Goal: Transaction & Acquisition: Download file/media

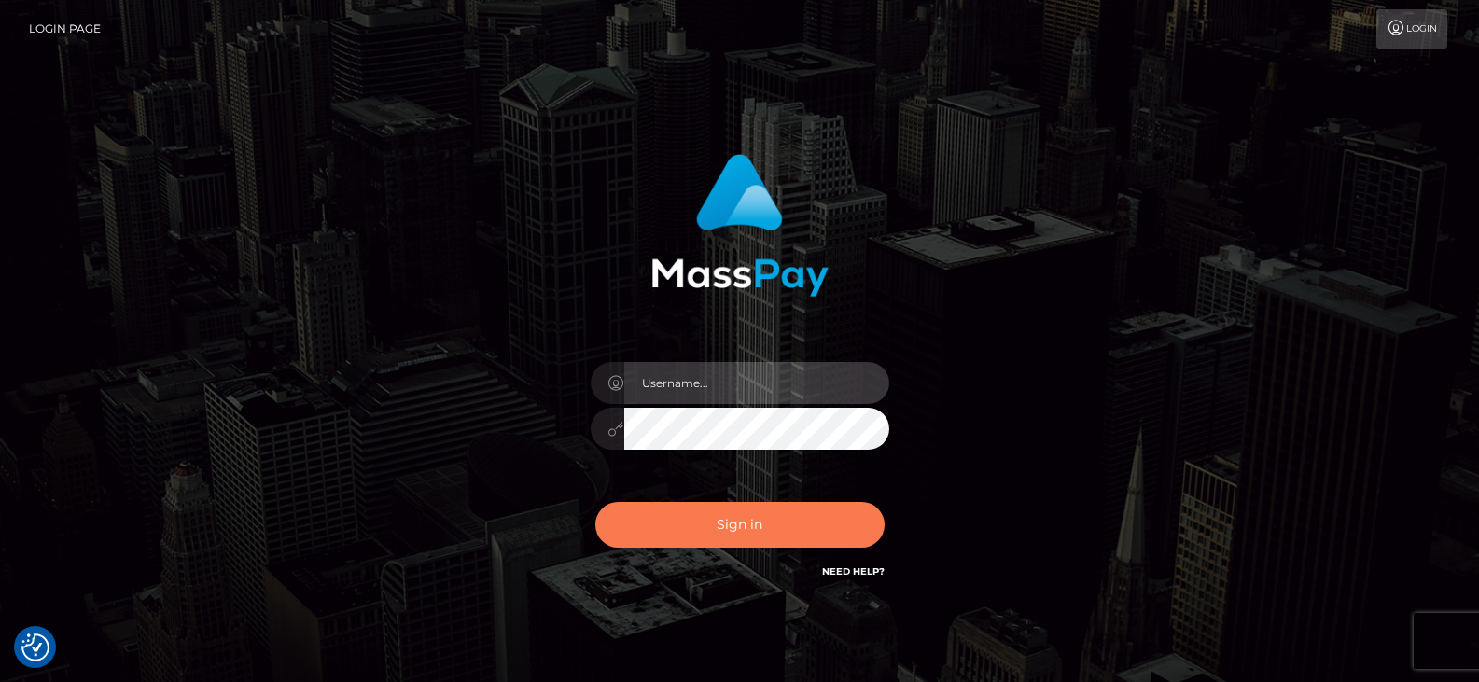
type input "Nocelyn.xcite"
click at [706, 528] on button "Sign in" at bounding box center [739, 525] width 289 height 46
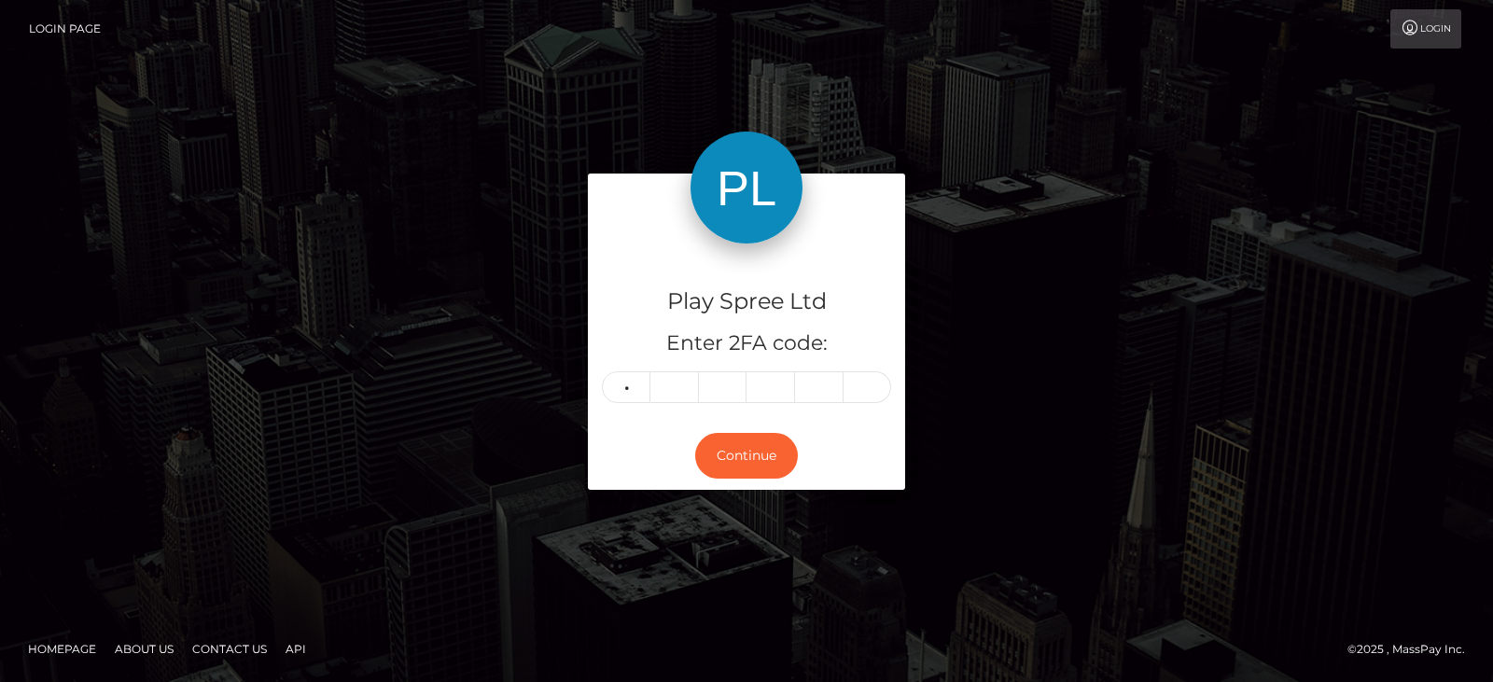
type input "8"
type input "9"
type input "8"
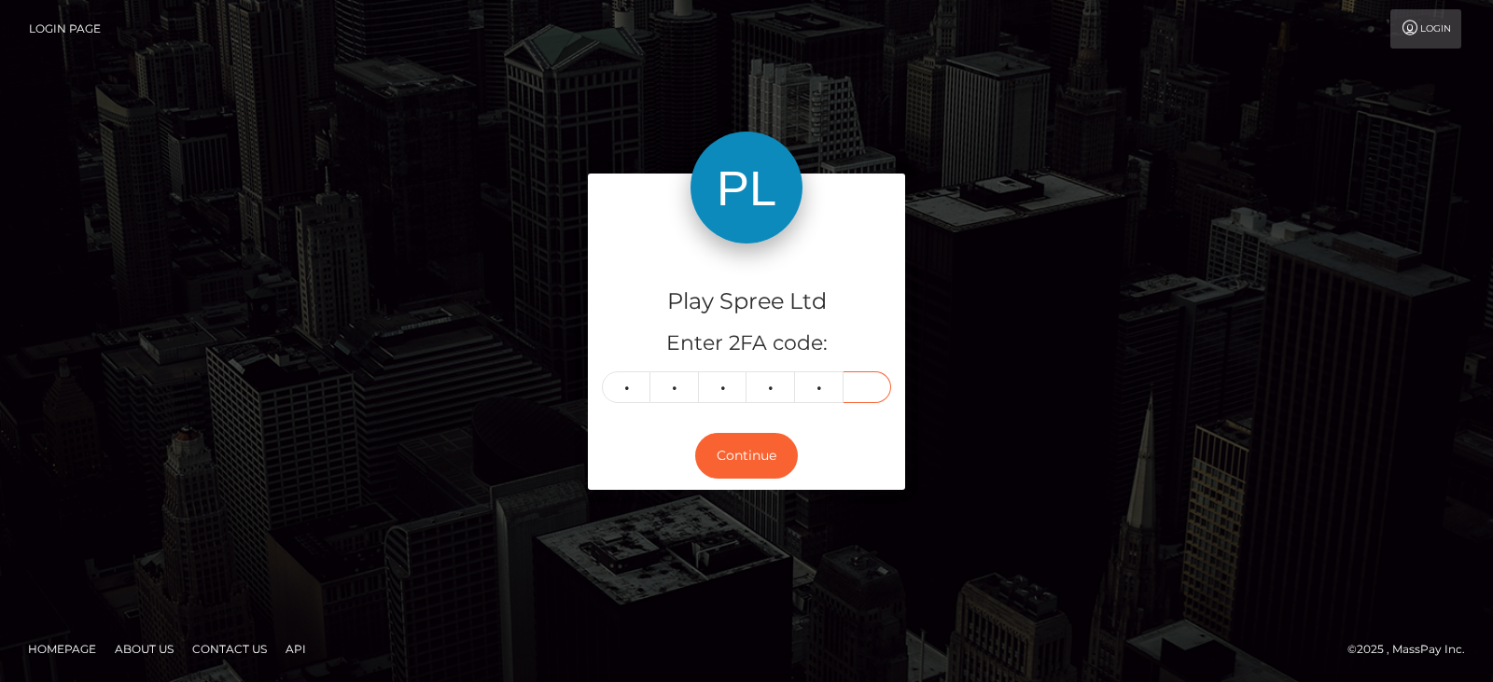
type input "5"
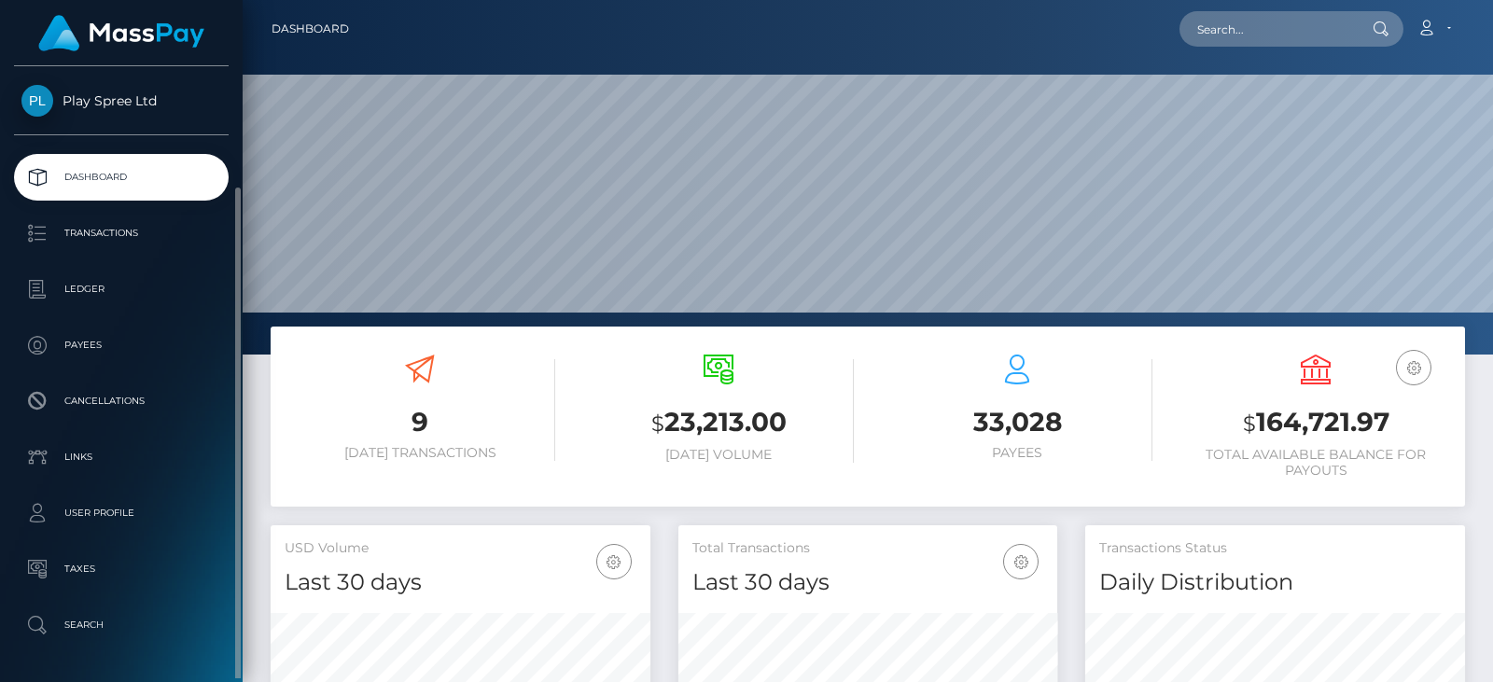
scroll to position [63, 0]
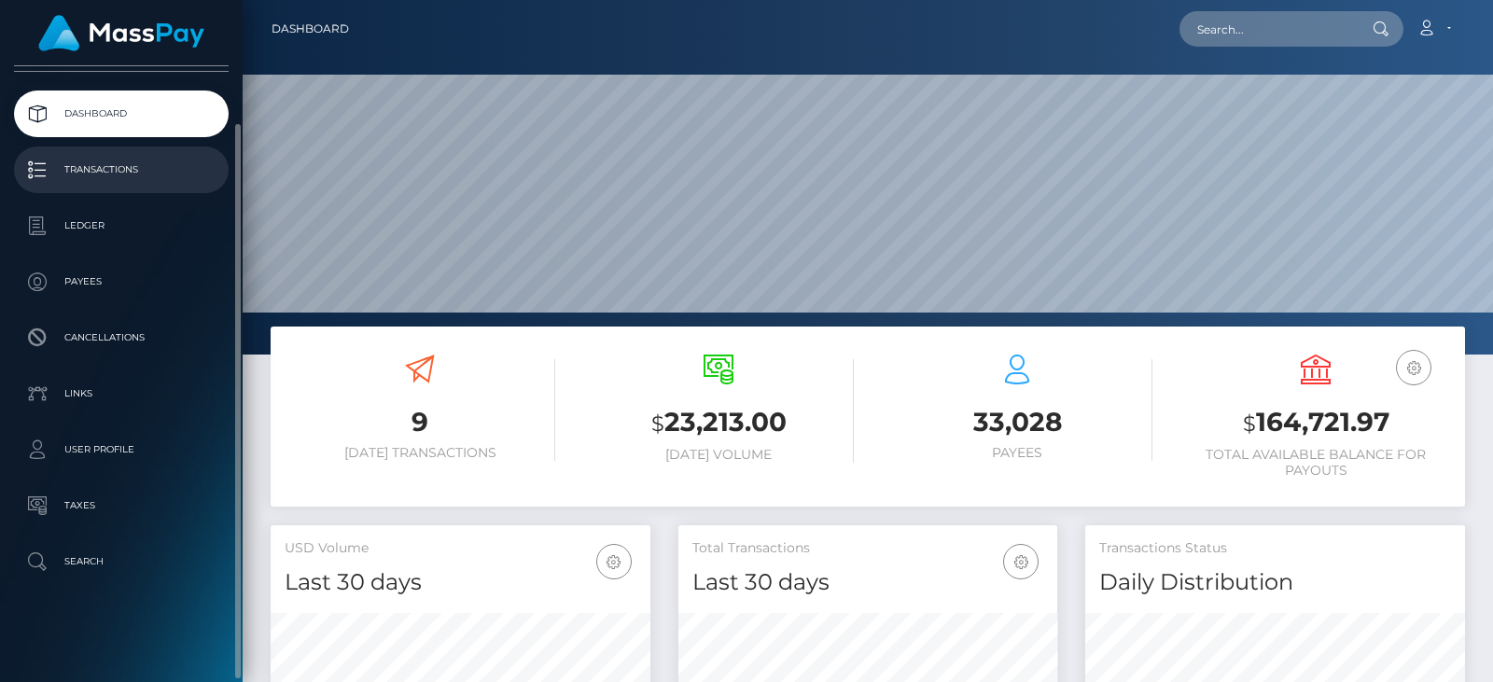
click at [132, 175] on p "Transactions" at bounding box center [121, 170] width 200 height 28
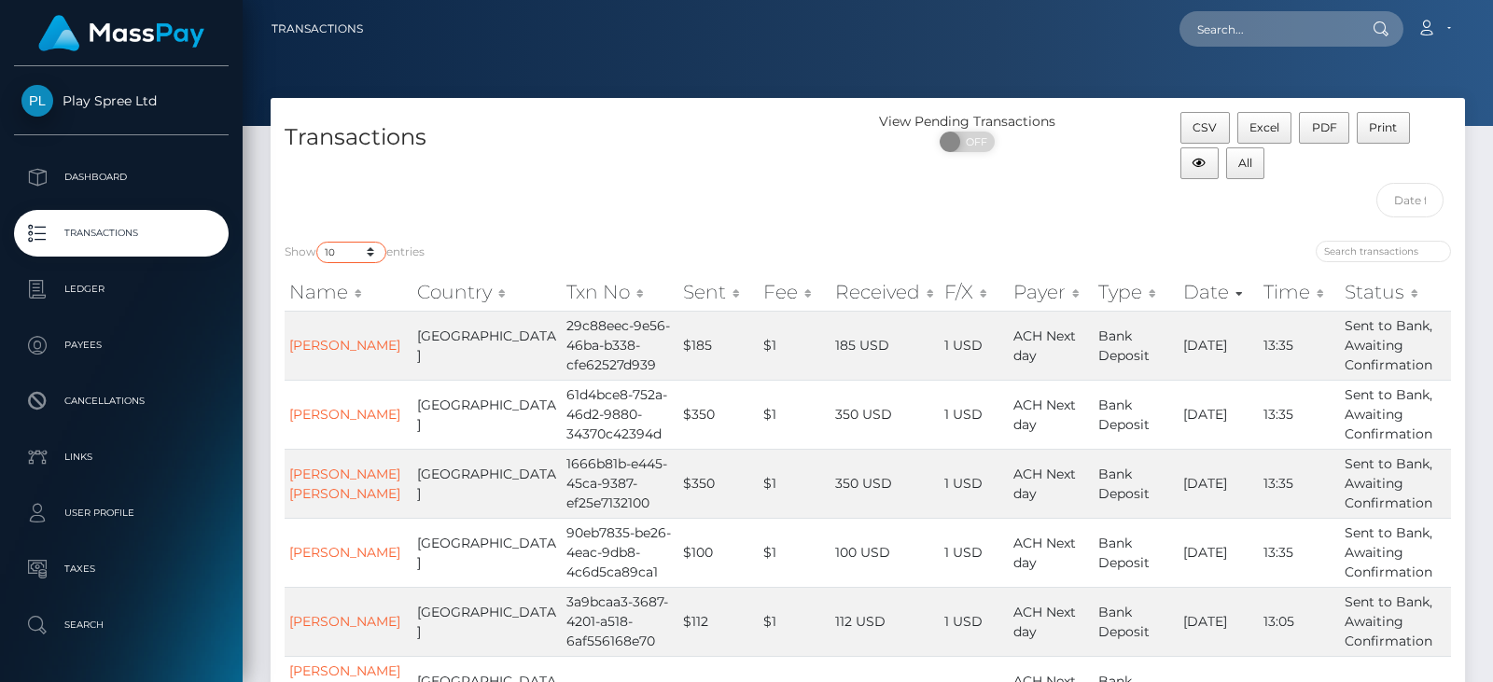
click at [345, 260] on select "10 25 50 100 250 500 1,000 3,500" at bounding box center [351, 252] width 70 height 21
select select "3500"
click at [318, 242] on select "10 25 50 100 250 500 1,000 3,500" at bounding box center [351, 252] width 70 height 21
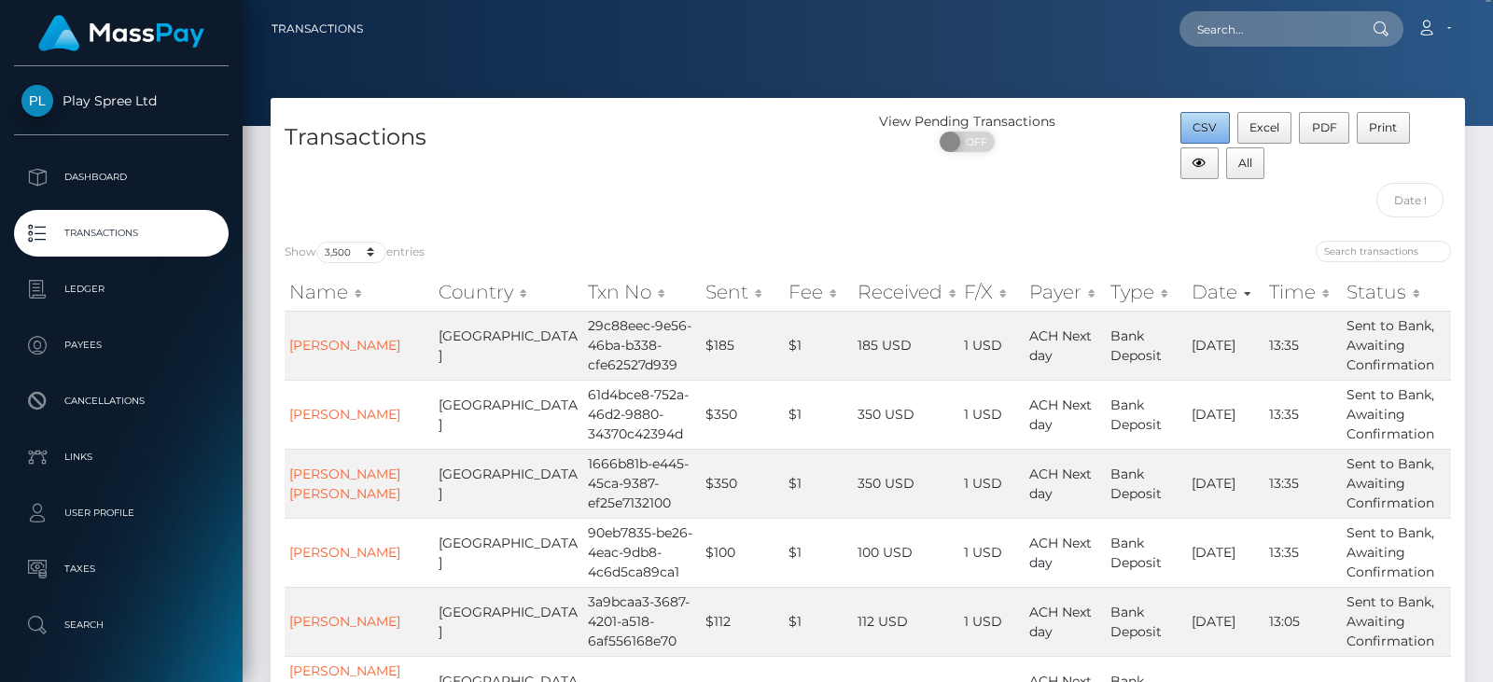
click at [1216, 129] on span "CSV" at bounding box center [1204, 127] width 24 height 14
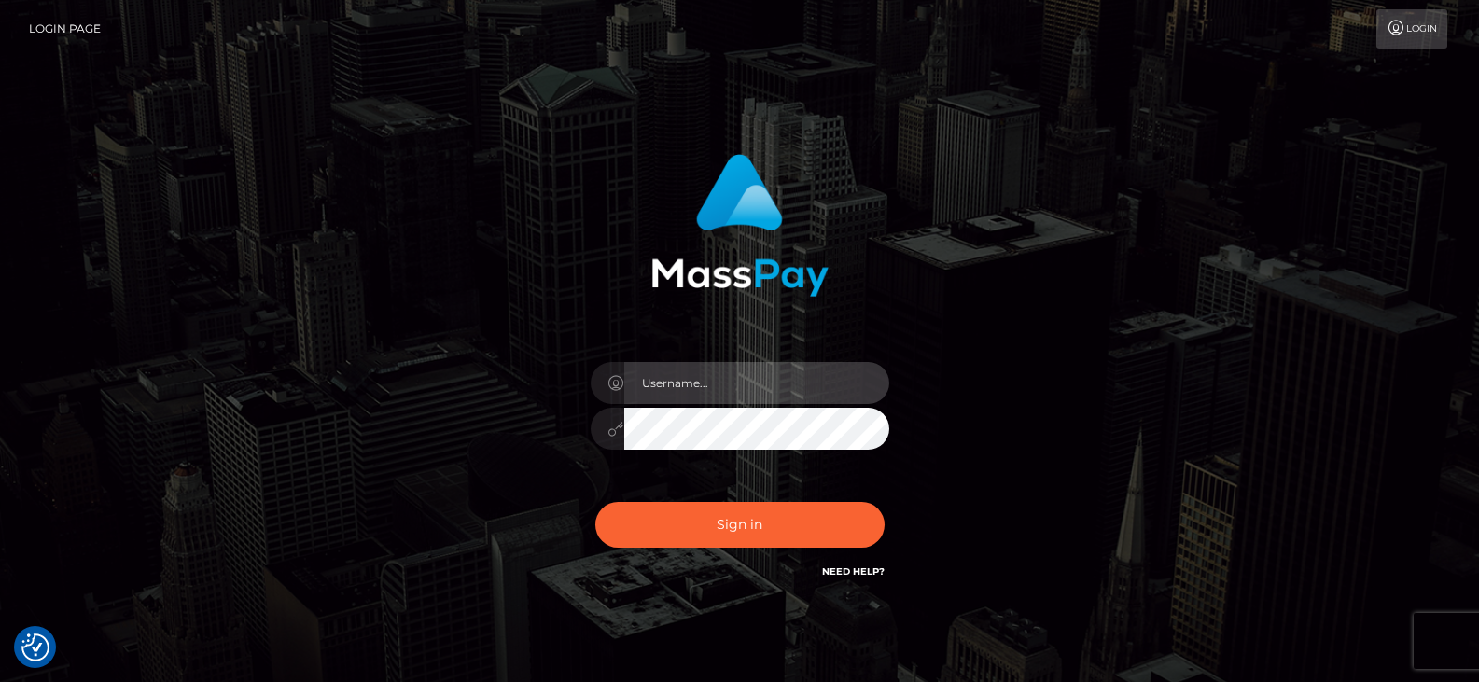
type input "Nocelyn.xcite"
click at [467, 271] on div "Nocelyn.xcite Sign in" at bounding box center [740, 377] width 1064 height 475
